Goal: Transaction & Acquisition: Download file/media

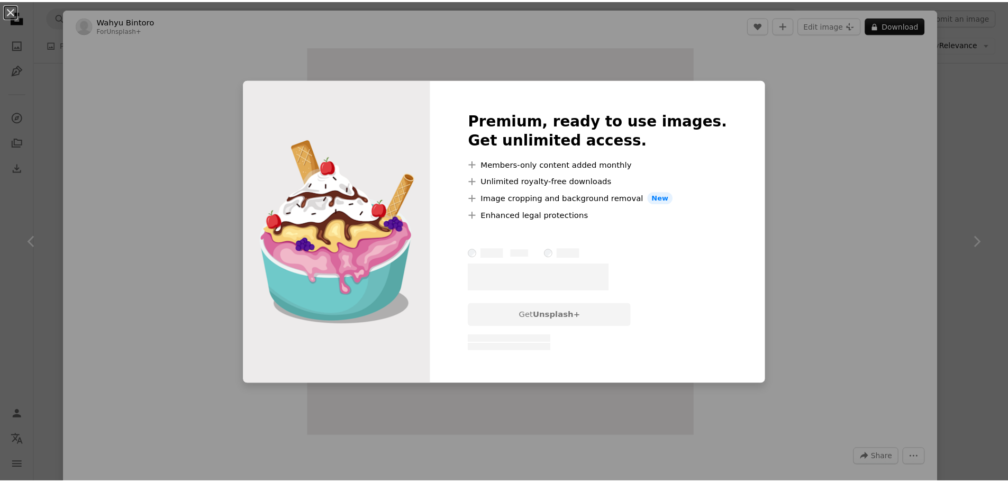
scroll to position [1217, 0]
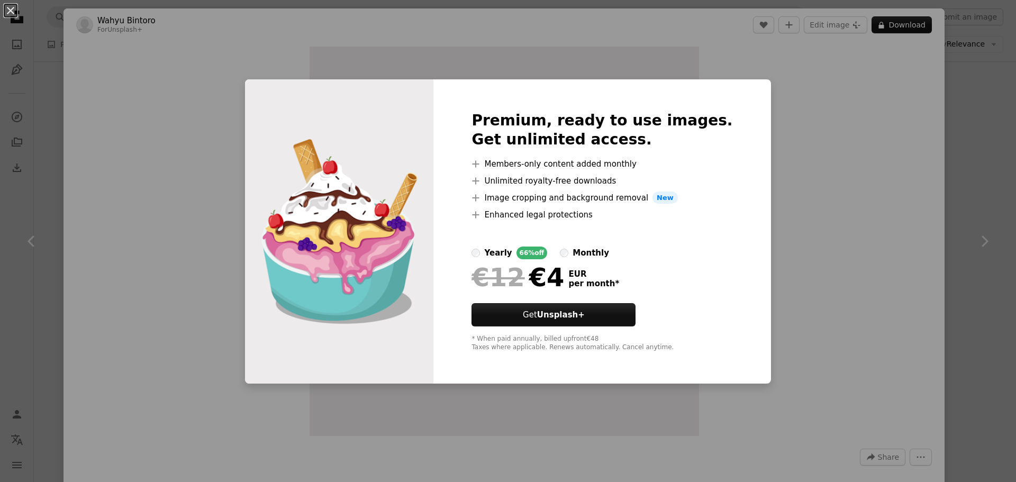
click at [847, 188] on div "An X shape Premium, ready to use images. Get unlimited access. A plus sign Memb…" at bounding box center [508, 241] width 1016 height 482
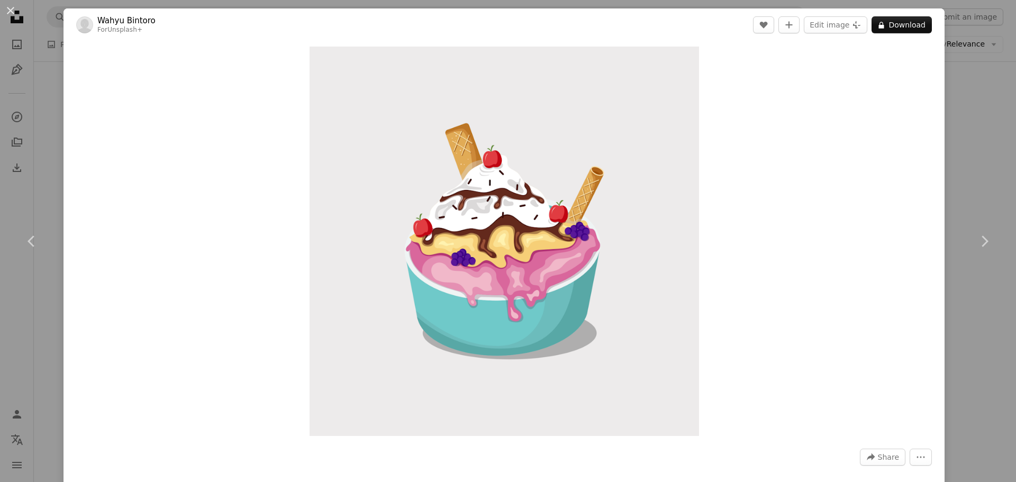
click at [972, 64] on div "An X shape Chevron left Chevron right Wahyu Bintoro For Unsplash+ A heart A plu…" at bounding box center [508, 241] width 1016 height 482
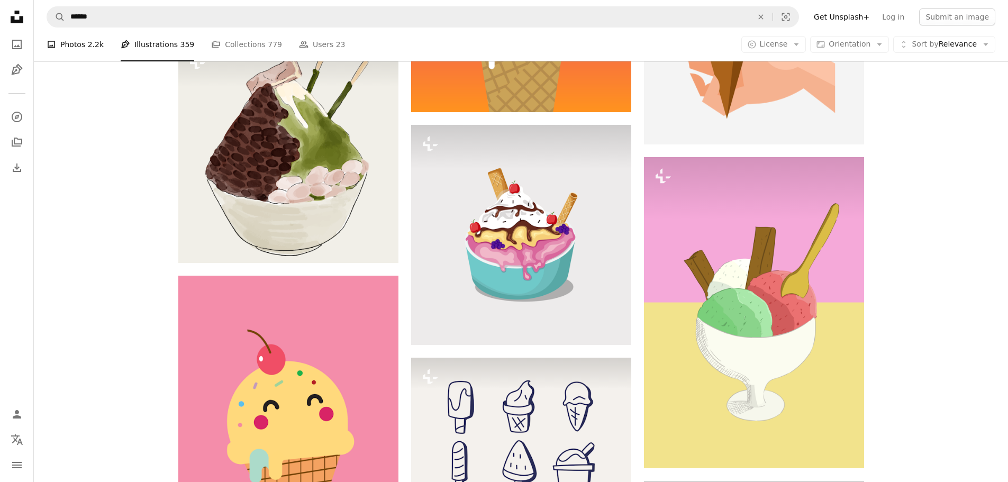
click at [71, 47] on link "A photo Photos 2.2k" at bounding box center [75, 45] width 57 height 34
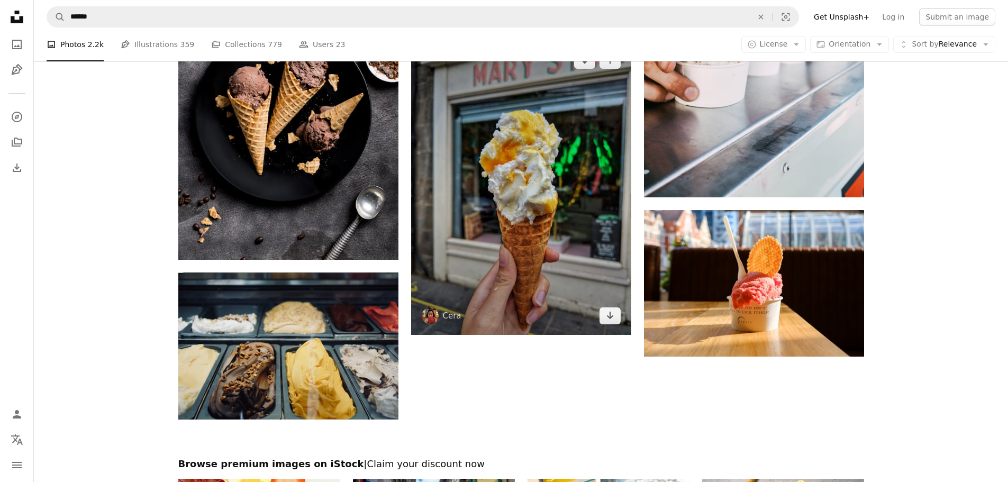
scroll to position [1727, 0]
click at [508, 213] on img at bounding box center [521, 189] width 220 height 294
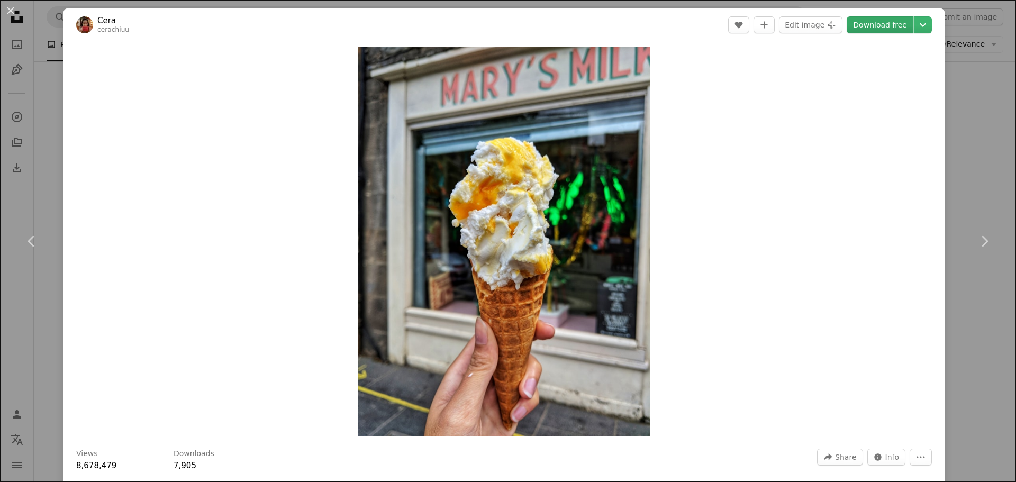
click at [863, 30] on link "Download free" at bounding box center [880, 24] width 67 height 17
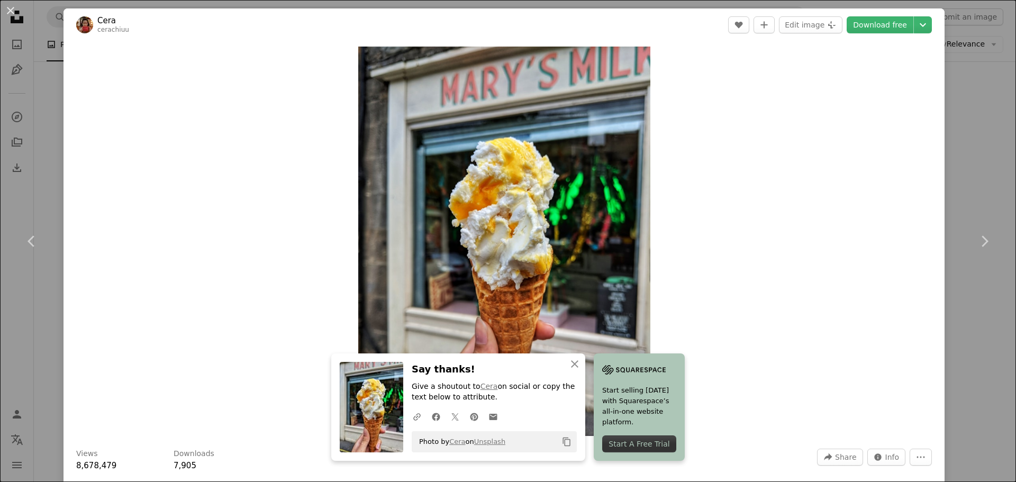
click at [979, 172] on div "An X shape Chevron left Chevron right Cera cerachiuu A heart A plus sign Edit i…" at bounding box center [508, 241] width 1016 height 482
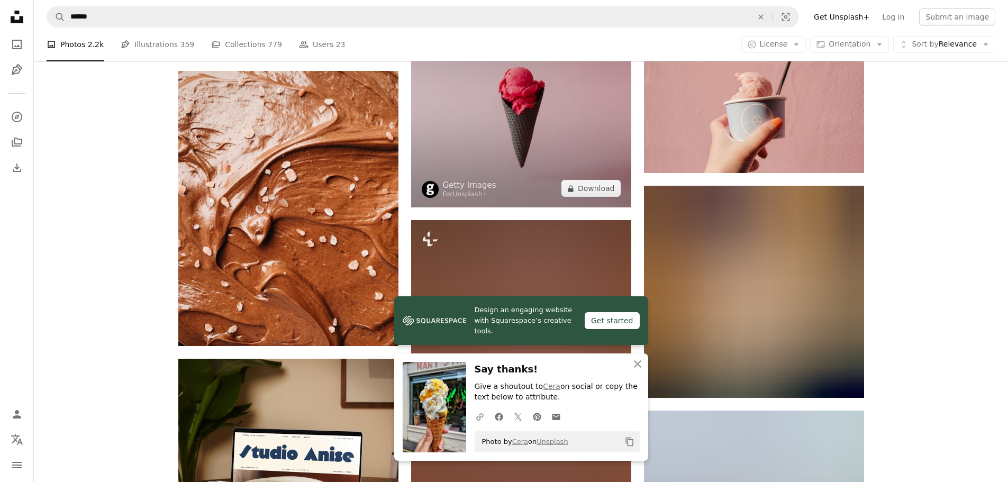
scroll to position [2151, 0]
